Goal: Use online tool/utility: Utilize a website feature to perform a specific function

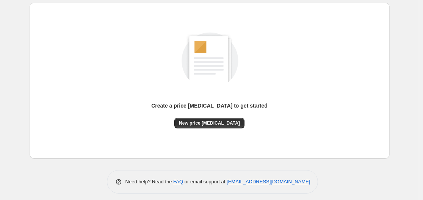
scroll to position [84, 0]
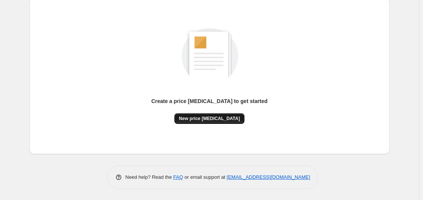
click at [214, 123] on button "New price [MEDICAL_DATA]" at bounding box center [209, 118] width 70 height 11
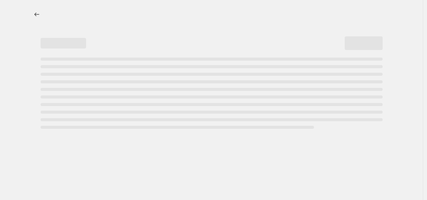
select select "percentage"
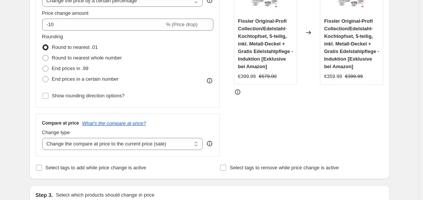
scroll to position [152, 0]
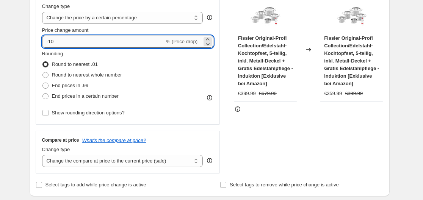
click at [108, 41] on input "-10" at bounding box center [103, 42] width 122 height 12
type input "-1"
type input "-35"
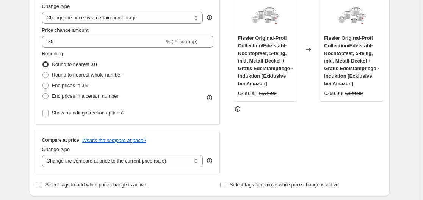
click at [167, 59] on div "Rounding Round to nearest .01 Round to nearest whole number End prices in .99 E…" at bounding box center [128, 76] width 172 height 52
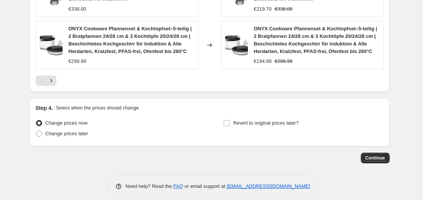
scroll to position [615, 0]
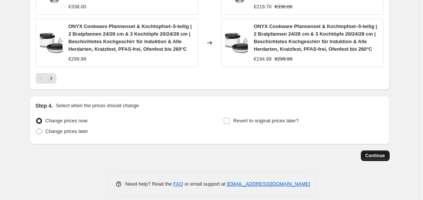
click at [375, 153] on span "Continue" at bounding box center [375, 156] width 20 height 6
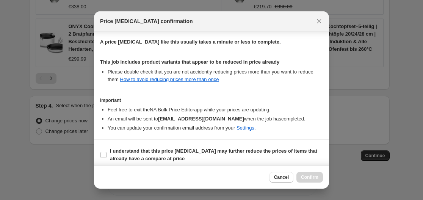
scroll to position [119, 0]
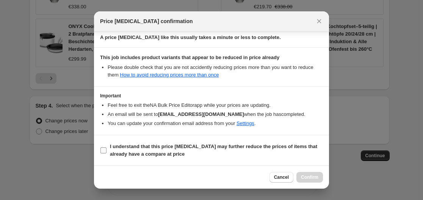
click at [118, 154] on b "I understand that this price change job may further reduce the prices of items …" at bounding box center [213, 150] width 207 height 13
click at [106, 153] on input "I understand that this price change job may further reduce the prices of items …" at bounding box center [103, 150] width 6 height 6
checkbox input "true"
click at [302, 178] on span "Confirm" at bounding box center [309, 177] width 17 height 6
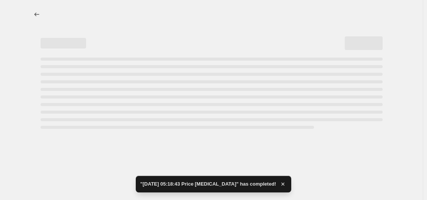
select select "percentage"
